Goal: Information Seeking & Learning: Learn about a topic

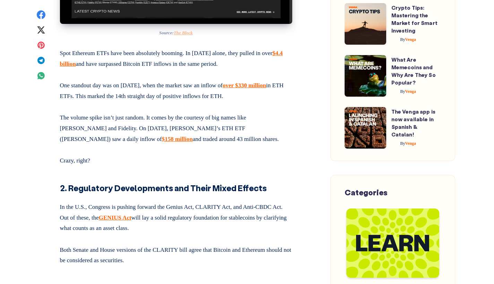
scroll to position [592, 0]
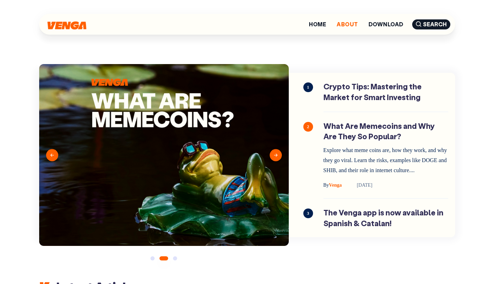
click at [352, 22] on link "About" at bounding box center [347, 24] width 21 height 6
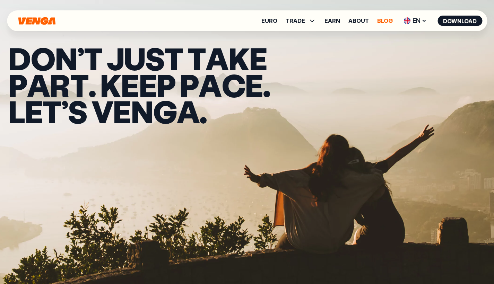
click at [391, 23] on link "Blog" at bounding box center [385, 21] width 16 height 6
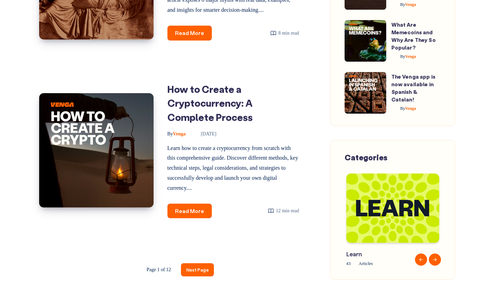
scroll to position [1128, 0]
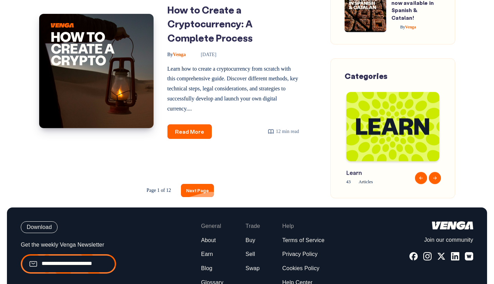
click at [201, 186] on link "Next Page" at bounding box center [197, 190] width 33 height 13
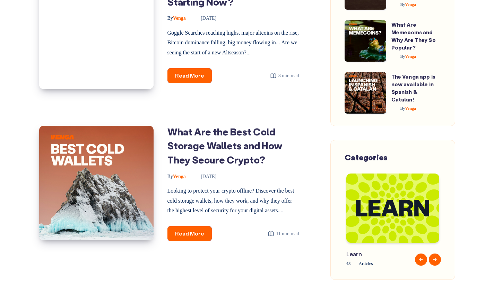
scroll to position [810, 0]
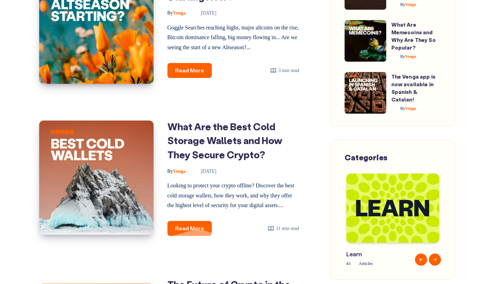
click at [190, 234] on link "Read More What Are the Best Cold Storage Wallets and How They Secure Crypto?" at bounding box center [189, 228] width 44 height 15
